Goal: Information Seeking & Learning: Check status

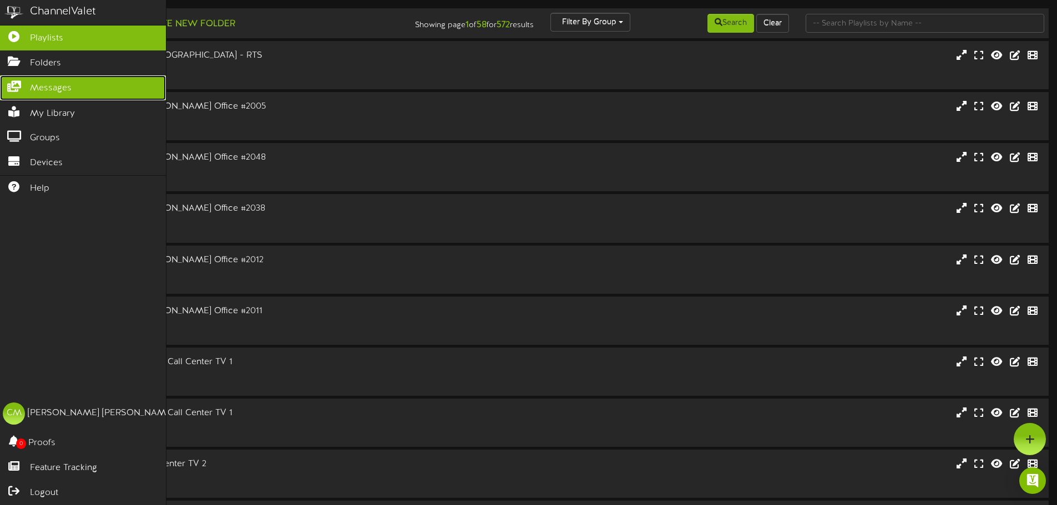
click at [20, 87] on icon at bounding box center [14, 85] width 28 height 8
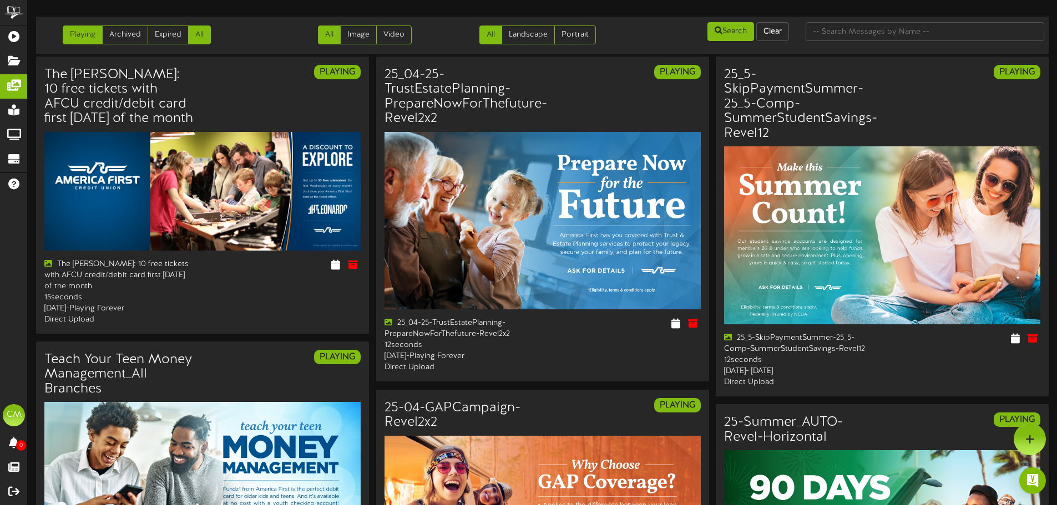
click at [206, 35] on link "All" at bounding box center [199, 35] width 23 height 19
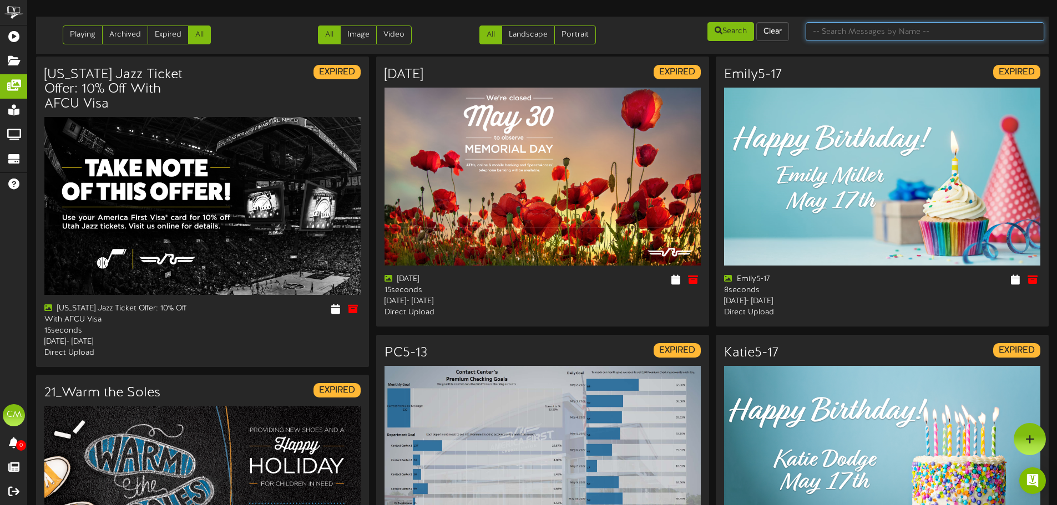
click at [866, 33] on input "text" at bounding box center [924, 31] width 239 height 19
type input ".25"
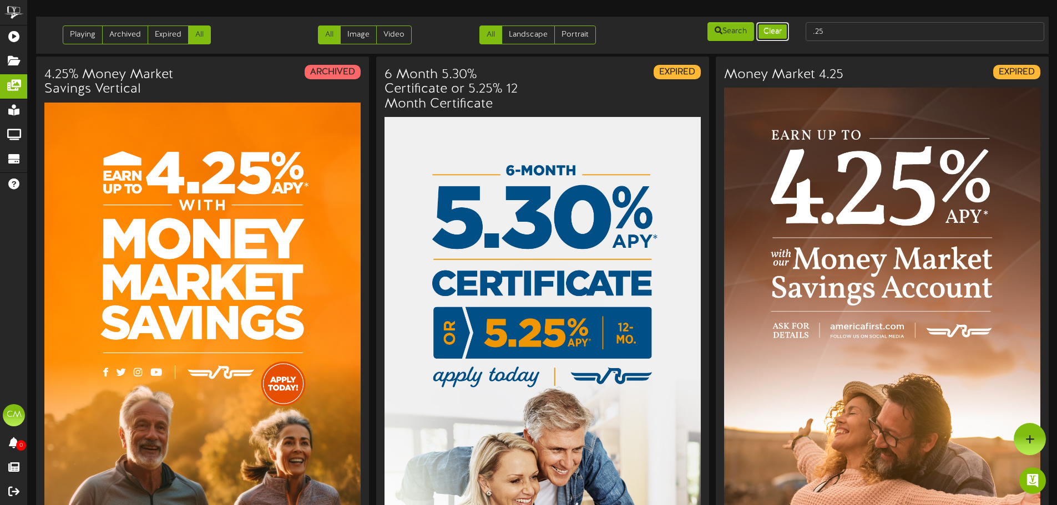
click at [778, 32] on button "Clear" at bounding box center [772, 31] width 33 height 19
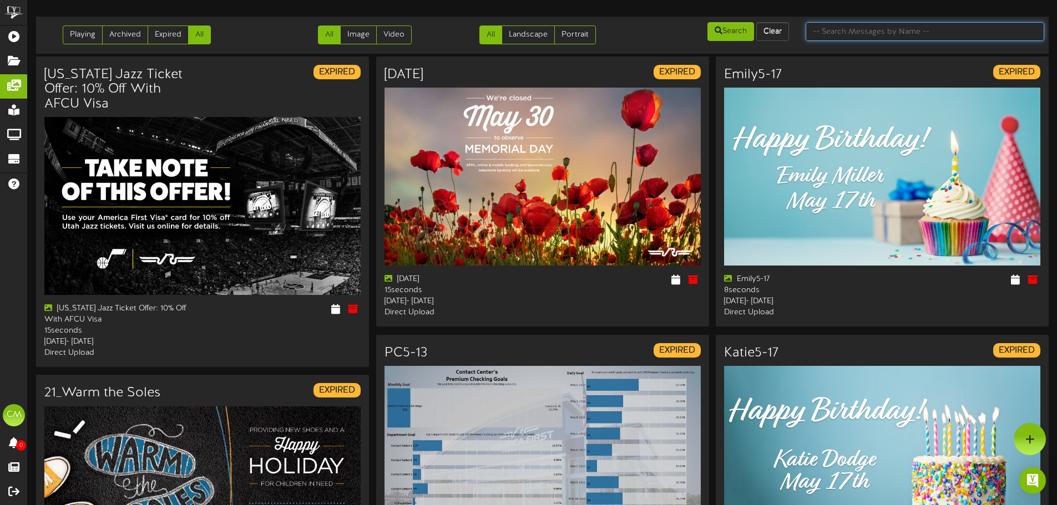
click at [844, 35] on input "text" at bounding box center [924, 31] width 239 height 19
type input "appraisal"
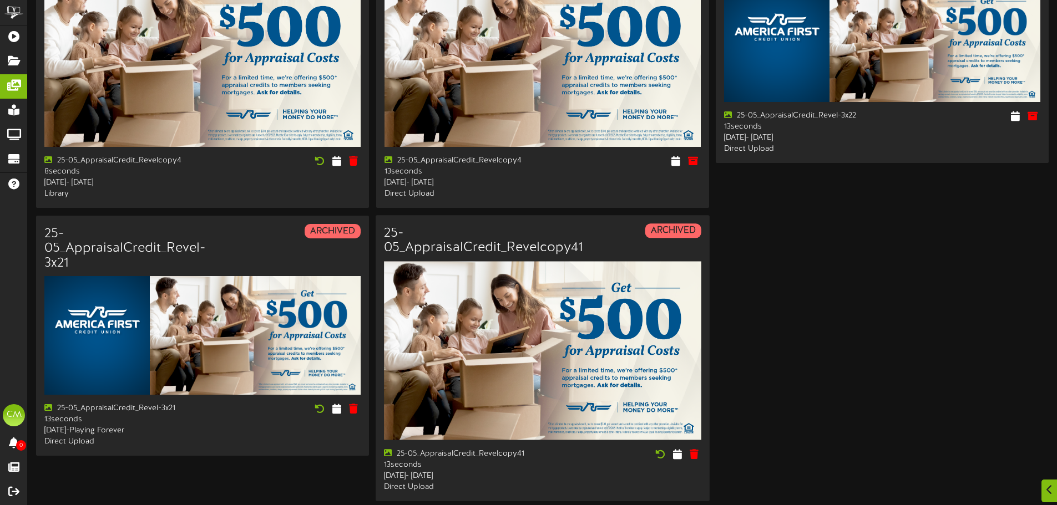
scroll to position [166, 0]
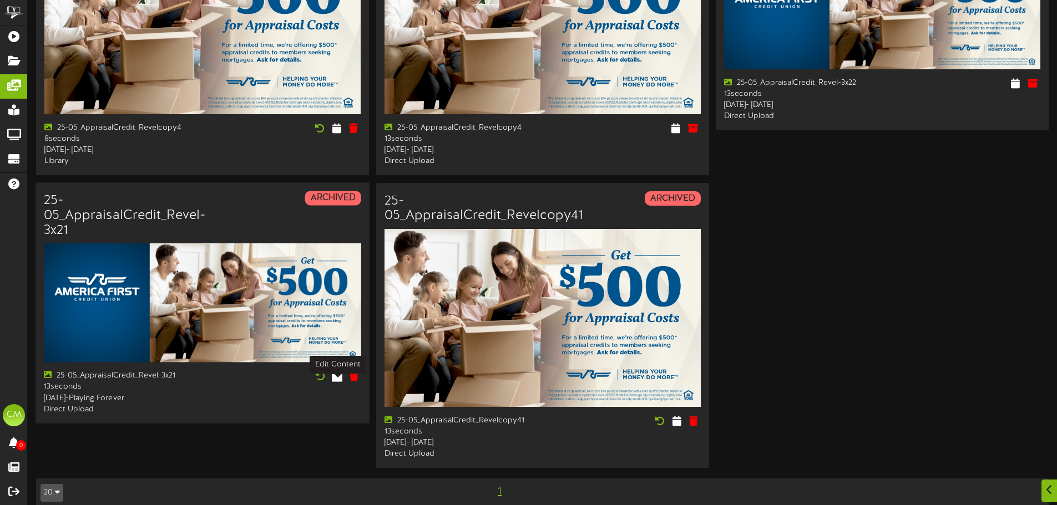
click at [338, 382] on icon at bounding box center [337, 376] width 11 height 12
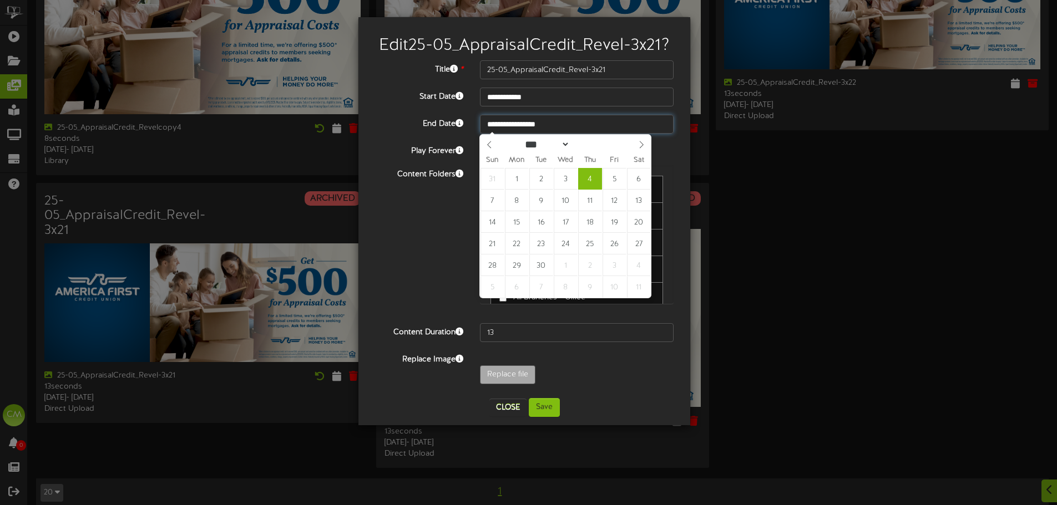
click at [561, 121] on input "**********" at bounding box center [577, 124] width 194 height 19
select select "*"
click at [489, 145] on icon at bounding box center [489, 145] width 8 height 8
type input "**********"
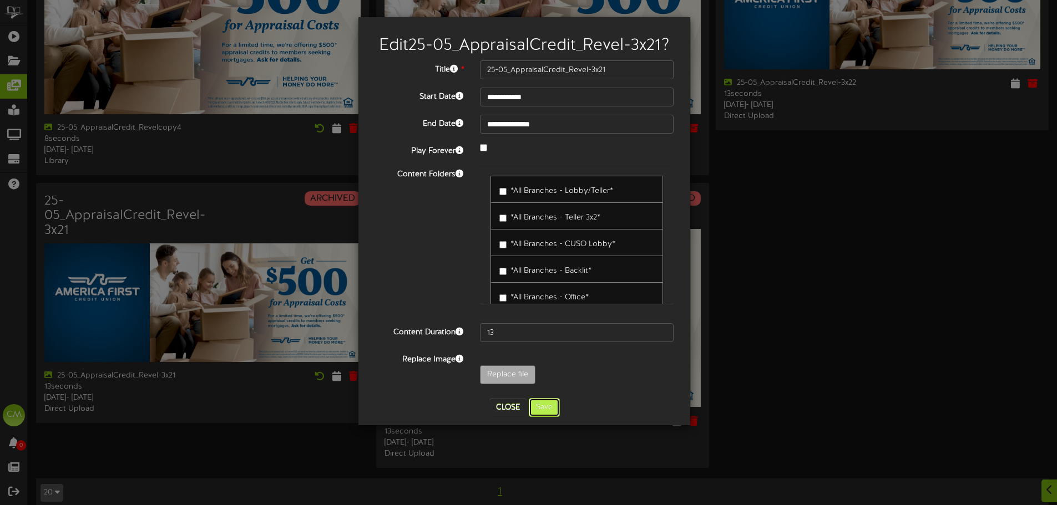
click at [546, 408] on button "Save" at bounding box center [544, 407] width 31 height 19
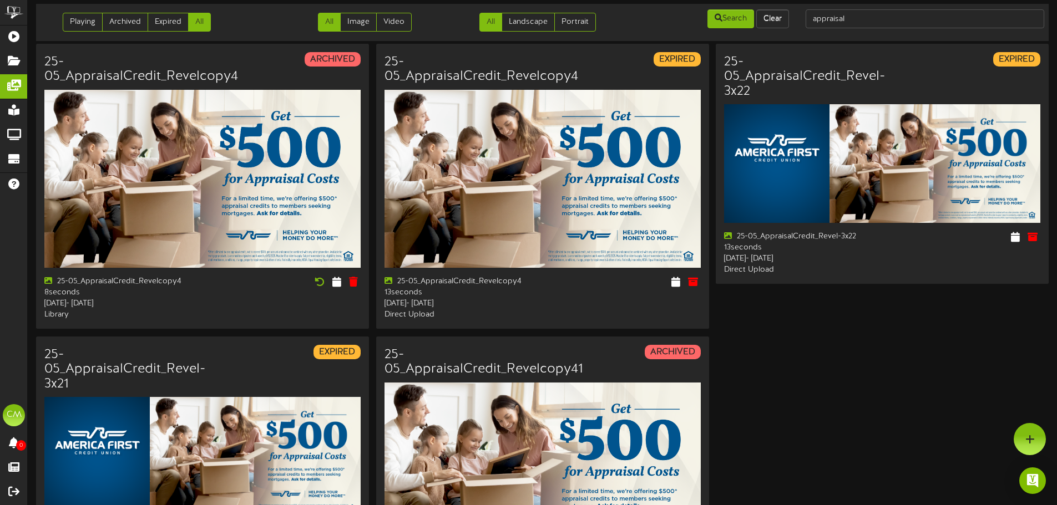
scroll to position [0, 0]
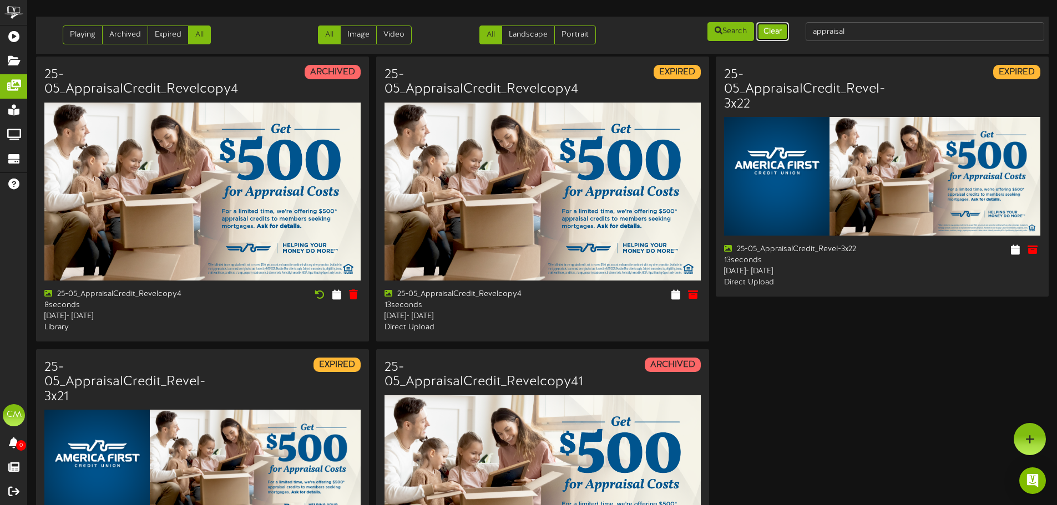
click at [783, 31] on button "Clear" at bounding box center [772, 31] width 33 height 19
